Goal: Find specific page/section

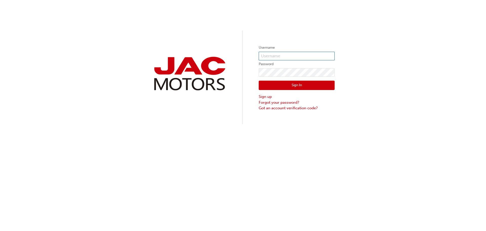
type input "VB0368"
click at [294, 86] on button "Sign In" at bounding box center [297, 86] width 76 height 10
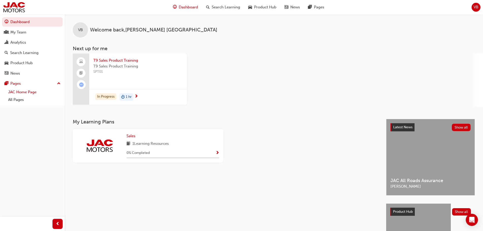
click at [31, 92] on link "JAC Home Page" at bounding box center [34, 92] width 56 height 8
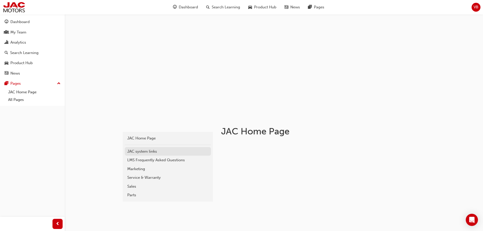
click at [137, 148] on link "JAC system links" at bounding box center [168, 151] width 86 height 9
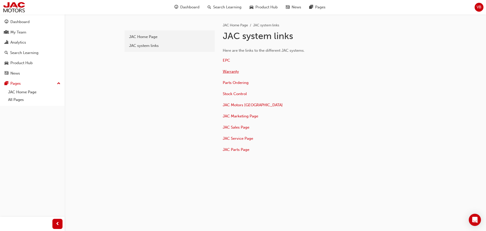
click at [231, 70] on span "Warranty" at bounding box center [231, 71] width 16 height 5
